Goal: Obtain resource: Download file/media

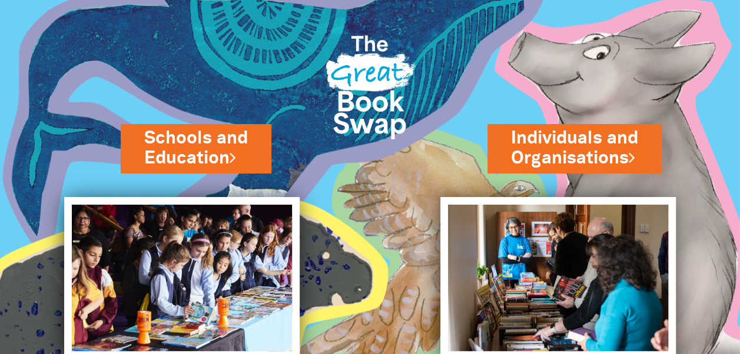
scroll to position [92, 0]
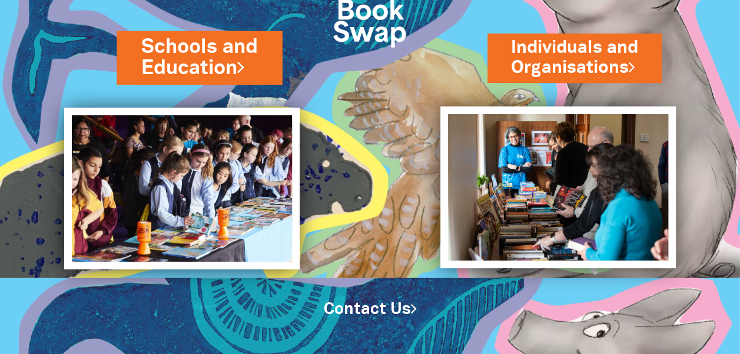
click at [198, 55] on link "Schools and Education" at bounding box center [199, 57] width 116 height 49
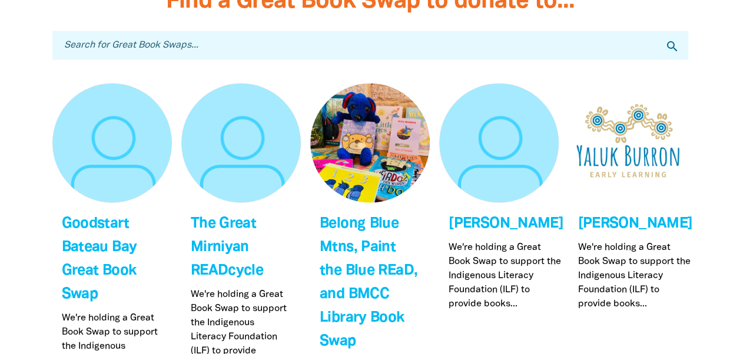
scroll to position [3759, 0]
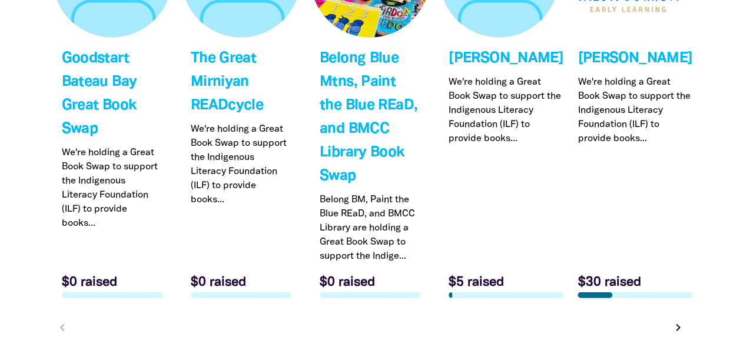
click at [676, 321] on icon "chevron_right" at bounding box center [678, 328] width 14 height 14
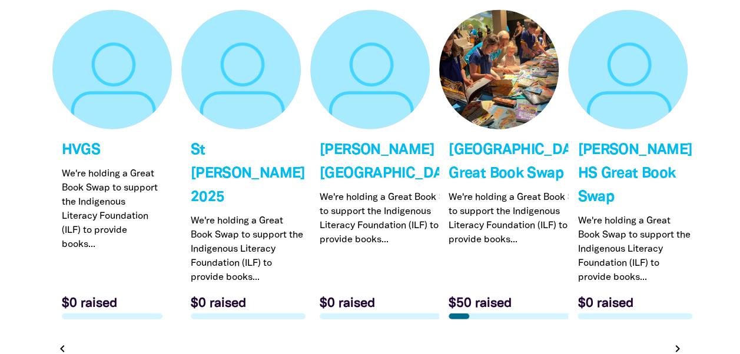
scroll to position [3647, 0]
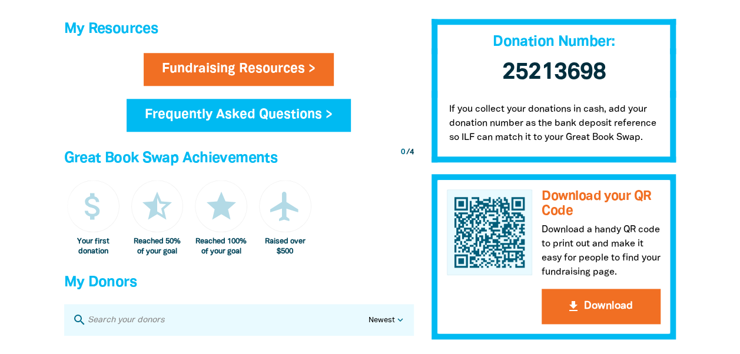
scroll to position [541, 0]
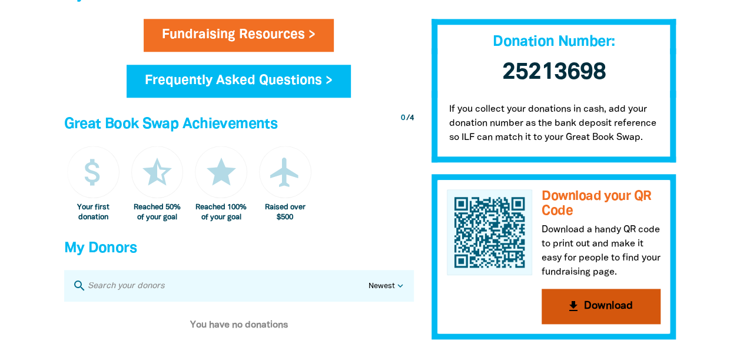
click at [584, 311] on button "get_app Download" at bounding box center [601, 307] width 119 height 35
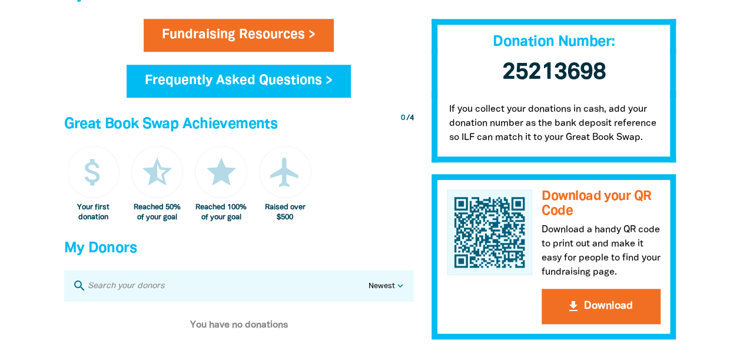
click at [706, 48] on div at bounding box center [370, 0] width 740 height 977
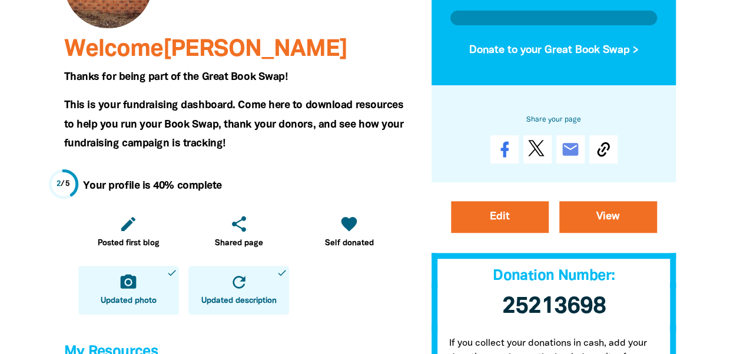
scroll to position [169, 0]
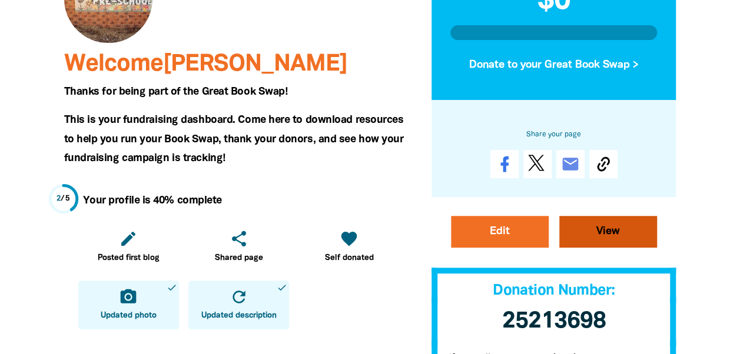
click at [597, 229] on link "View" at bounding box center [608, 232] width 98 height 32
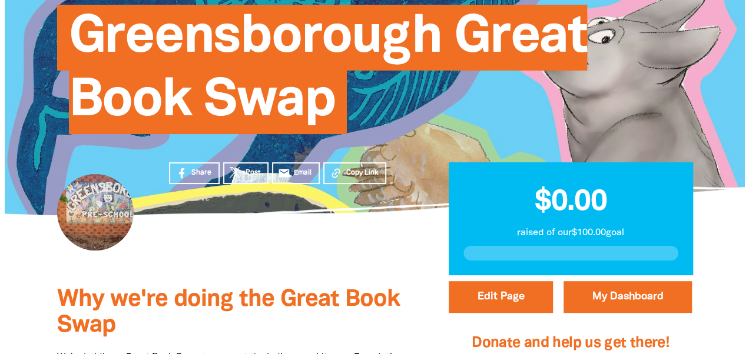
scroll to position [152, 0]
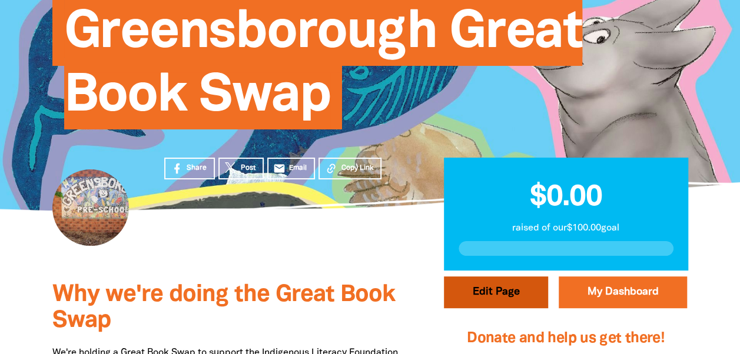
click at [501, 287] on button "Edit Page" at bounding box center [496, 293] width 104 height 32
select select "Yes"
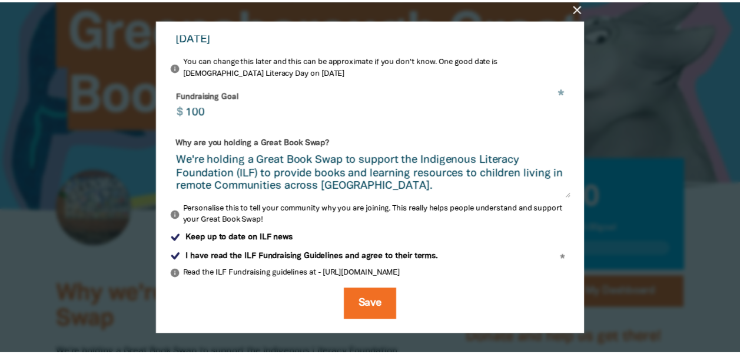
scroll to position [0, 0]
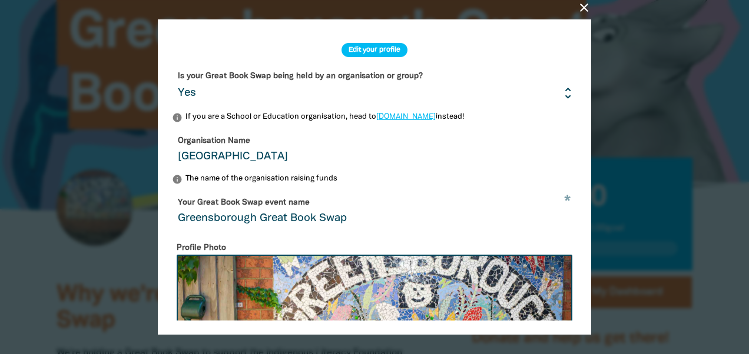
click at [583, 6] on icon "close" at bounding box center [584, 8] width 14 height 14
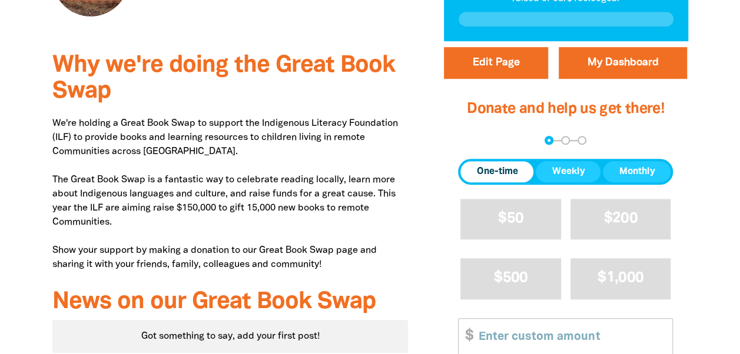
scroll to position [386, 0]
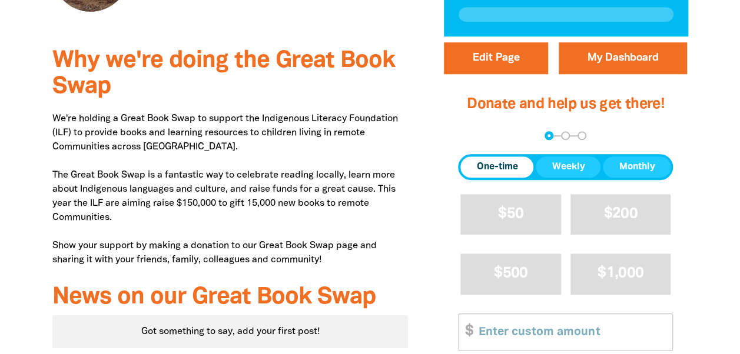
drag, startPoint x: 702, startPoint y: 0, endPoint x: 383, endPoint y: 169, distance: 360.5
click at [383, 169] on p "We're holding a Great Book Swap to support the Indigenous Literacy Foundation (…" at bounding box center [230, 189] width 356 height 155
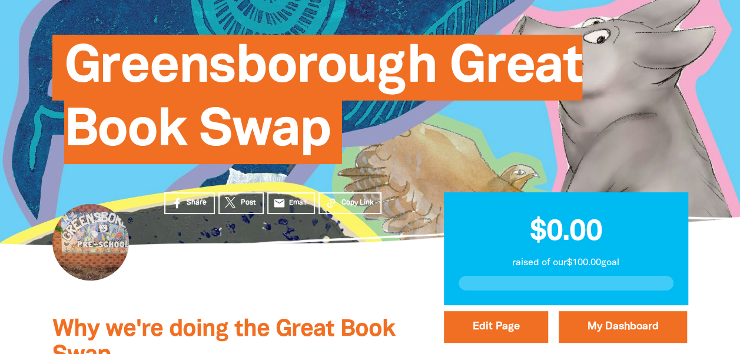
scroll to position [115, 0]
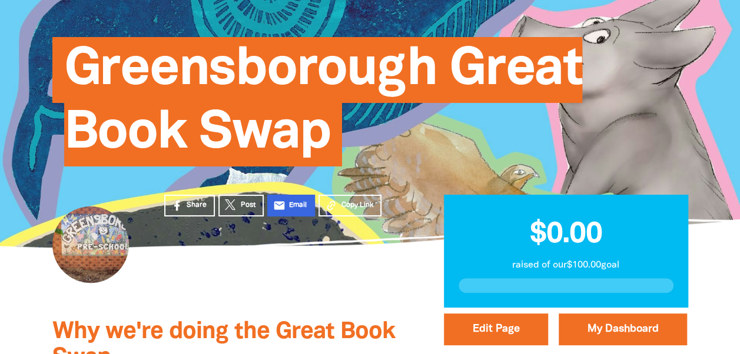
click at [303, 201] on span "Email" at bounding box center [298, 205] width 18 height 11
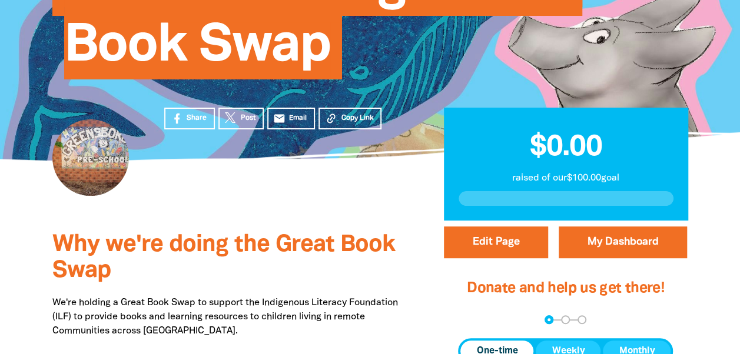
scroll to position [6, 0]
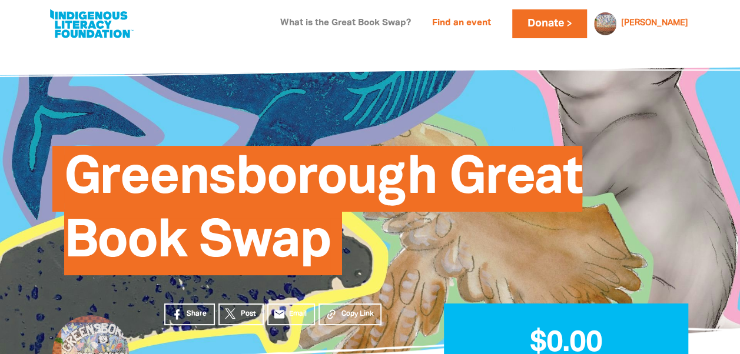
click at [372, 28] on link "What is the Great Book Swap?" at bounding box center [345, 23] width 145 height 19
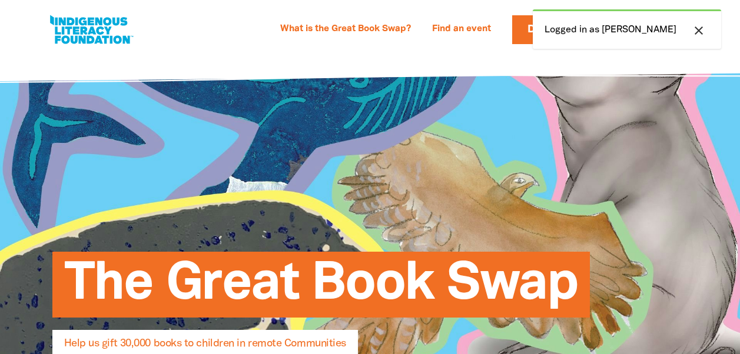
select select "AU"
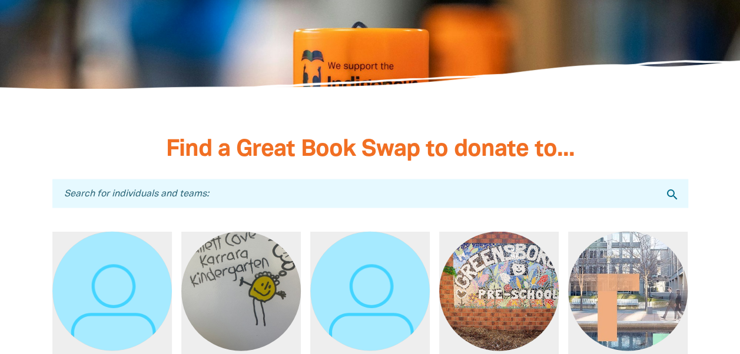
scroll to position [3326, 0]
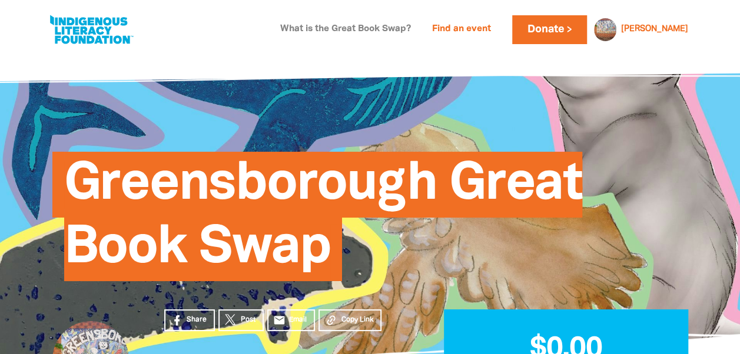
click at [377, 23] on link "What is the Great Book Swap?" at bounding box center [345, 29] width 145 height 19
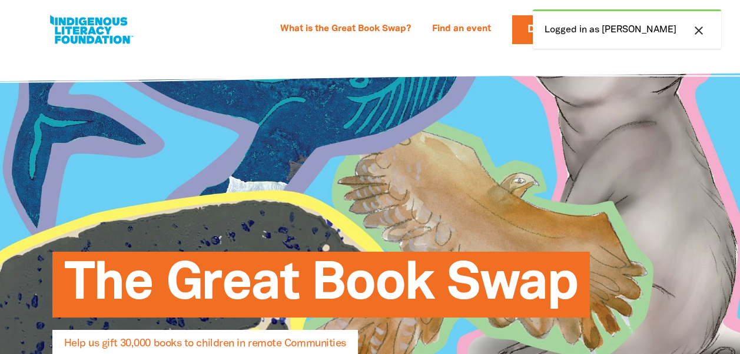
select select "AU"
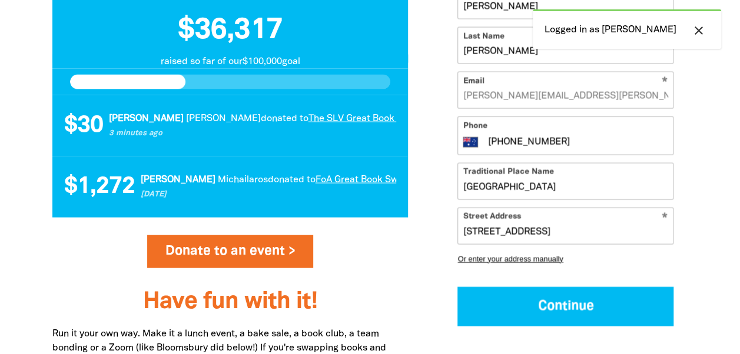
scroll to position [1445, 0]
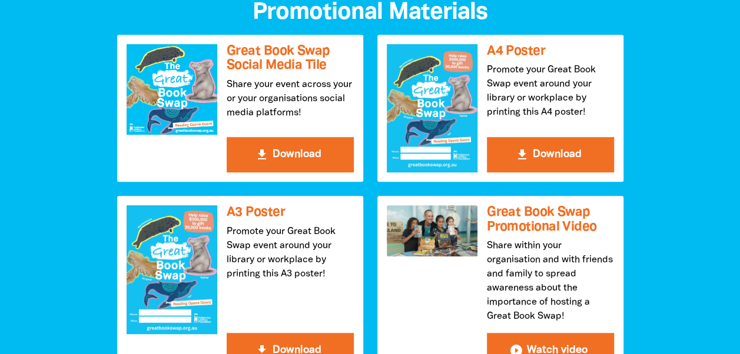
scroll to position [351, 0]
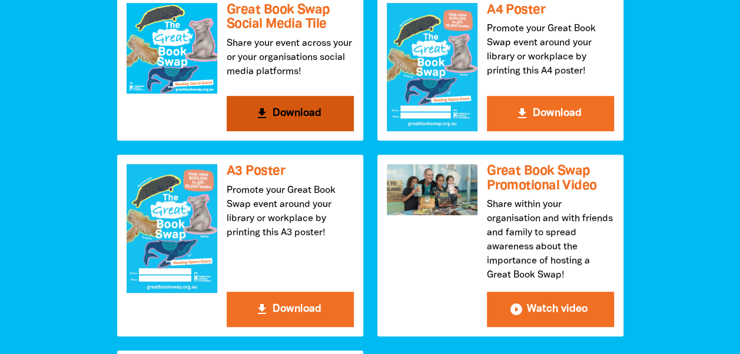
click at [290, 112] on button "get_app Download" at bounding box center [290, 113] width 127 height 35
click at [306, 111] on button "get_app Download" at bounding box center [290, 113] width 127 height 35
